Goal: Check status: Check status

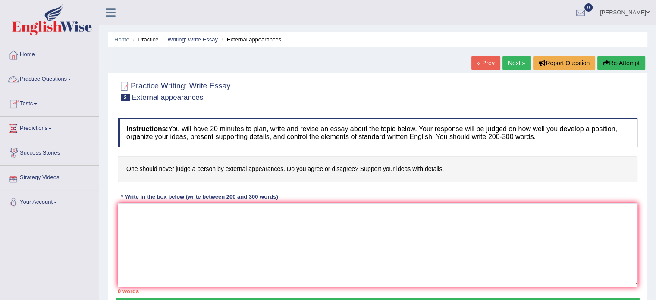
click at [50, 82] on link "Practice Questions" at bounding box center [49, 78] width 98 height 22
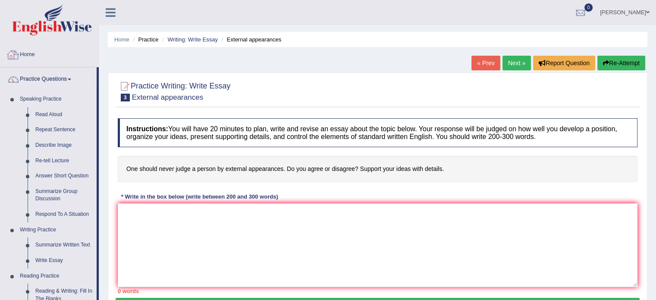
click at [46, 81] on link "Practice Questions" at bounding box center [48, 78] width 96 height 22
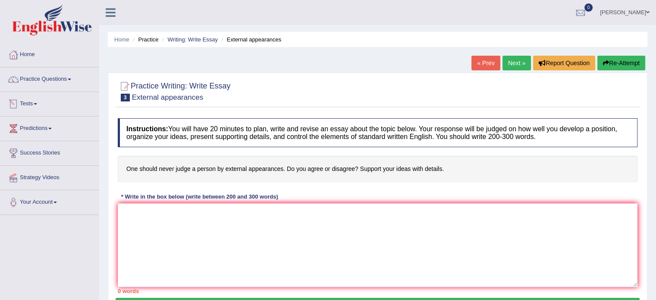
click at [41, 107] on link "Tests" at bounding box center [49, 103] width 98 height 22
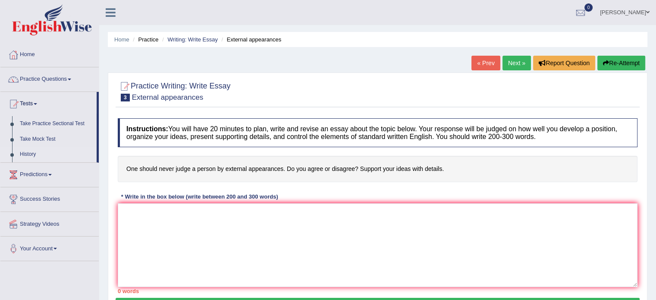
click at [30, 154] on link "History" at bounding box center [56, 155] width 81 height 16
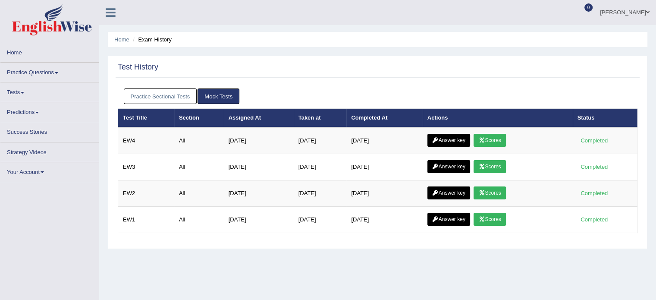
click at [488, 217] on link "Scores" at bounding box center [490, 219] width 32 height 13
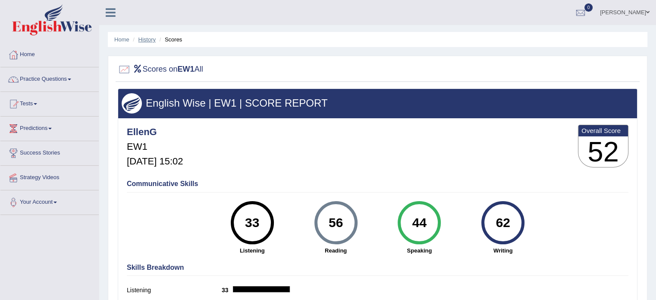
click at [151, 42] on link "History" at bounding box center [146, 39] width 17 height 6
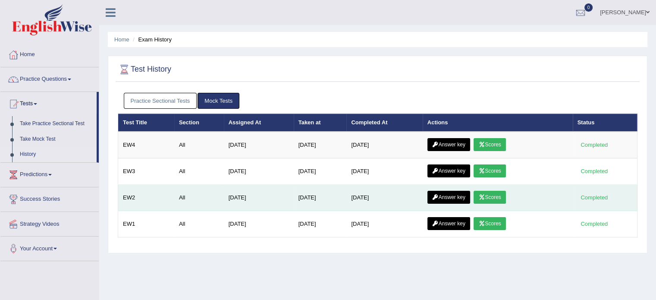
click at [497, 195] on link "Scores" at bounding box center [490, 197] width 32 height 13
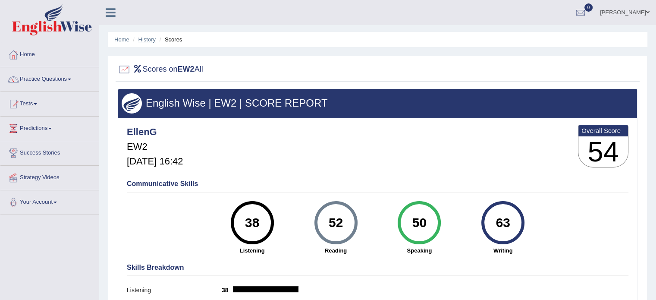
click at [148, 39] on link "History" at bounding box center [146, 39] width 17 height 6
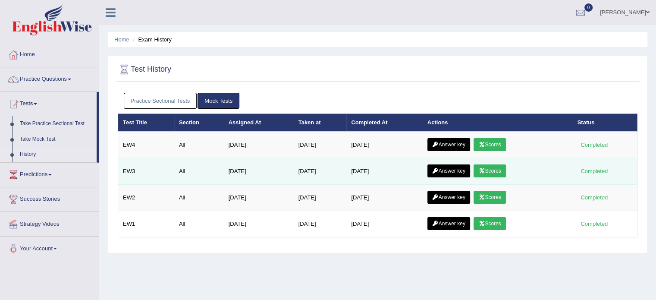
click at [489, 174] on link "Scores" at bounding box center [490, 170] width 32 height 13
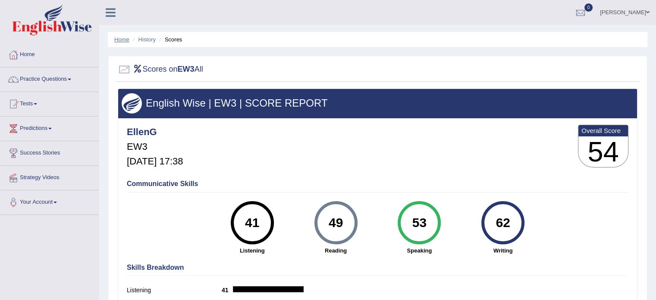
click at [121, 41] on link "Home" at bounding box center [121, 39] width 15 height 6
